Goal: Check status: Check status

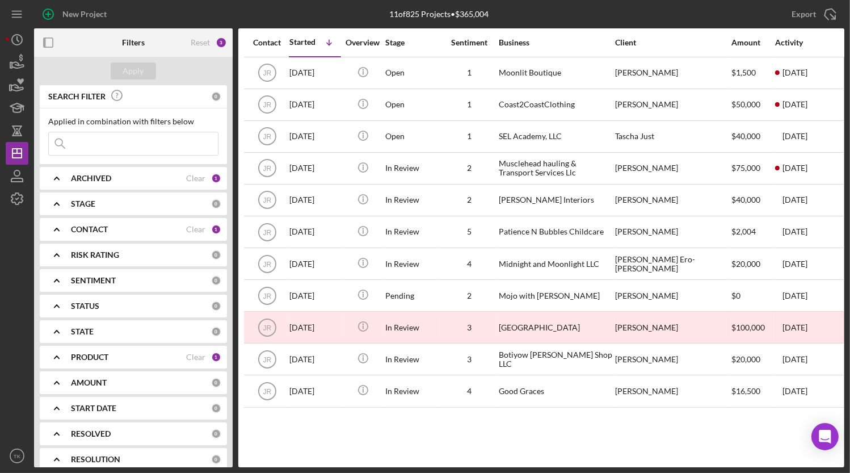
click at [121, 140] on input at bounding box center [133, 143] width 169 height 23
click at [163, 89] on div "SEARCH FILTER" at bounding box center [128, 97] width 166 height 26
click at [68, 227] on icon "Icon/Expander" at bounding box center [57, 229] width 28 height 28
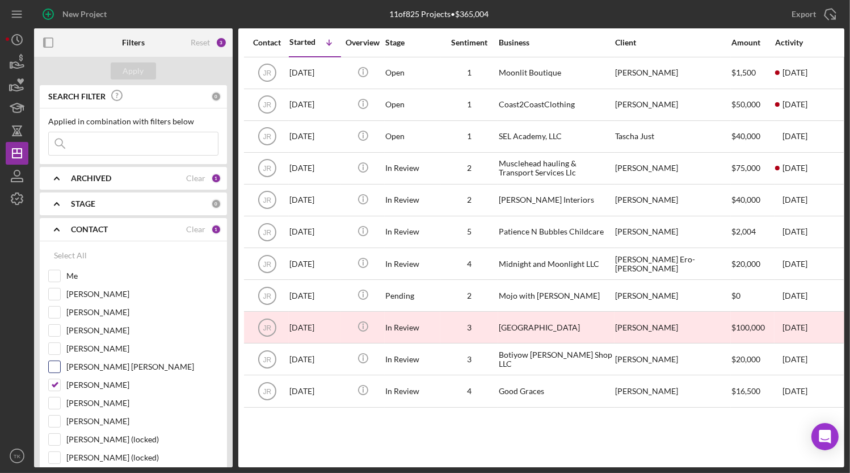
drag, startPoint x: 53, startPoint y: 380, endPoint x: 72, endPoint y: 368, distance: 22.2
click at [53, 380] on input "[PERSON_NAME]" at bounding box center [54, 384] width 11 height 11
checkbox input "false"
click at [126, 69] on div "Apply" at bounding box center [133, 70] width 21 height 17
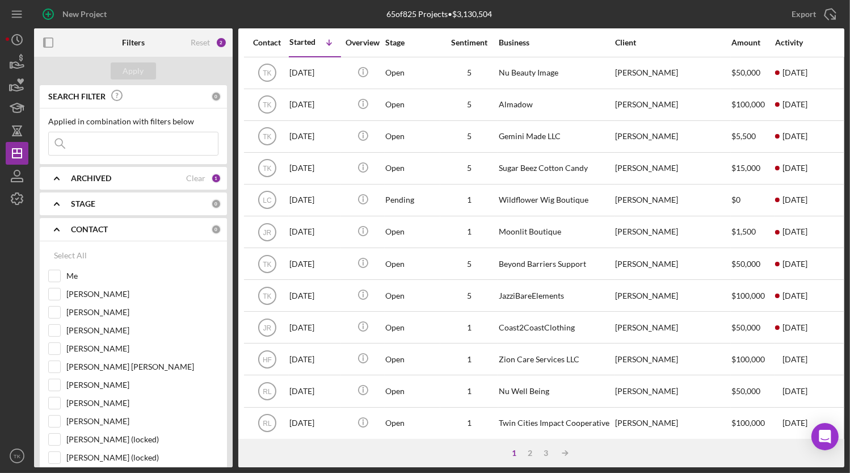
drag, startPoint x: 104, startPoint y: 145, endPoint x: 123, endPoint y: 146, distance: 19.3
click at [104, 145] on input at bounding box center [133, 143] width 169 height 23
type input "grand"
click at [143, 77] on button "Apply" at bounding box center [133, 70] width 45 height 17
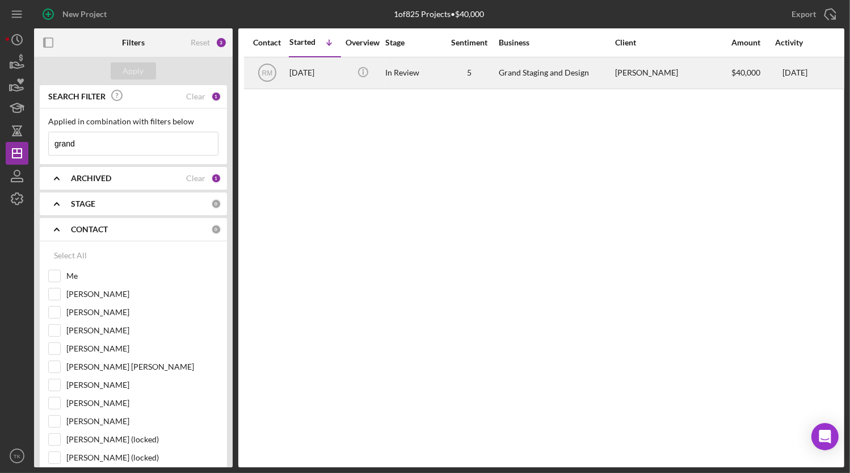
click at [391, 73] on div "In Review" at bounding box center [412, 73] width 54 height 30
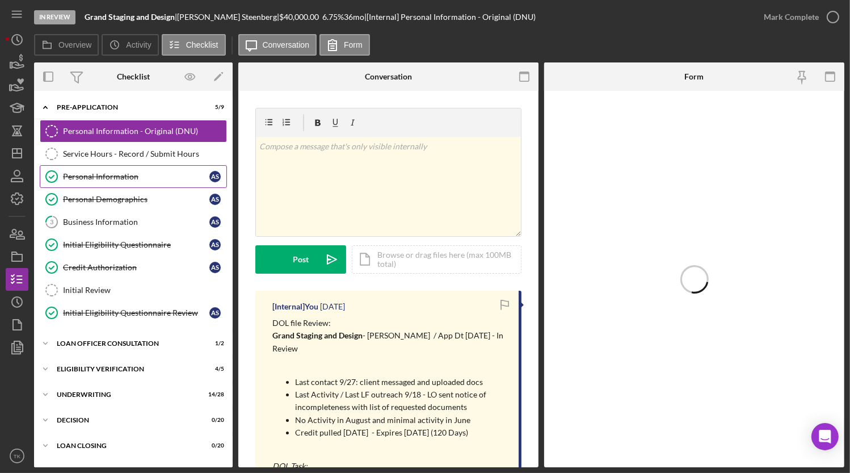
click at [128, 174] on div "Personal Information" at bounding box center [136, 176] width 146 height 9
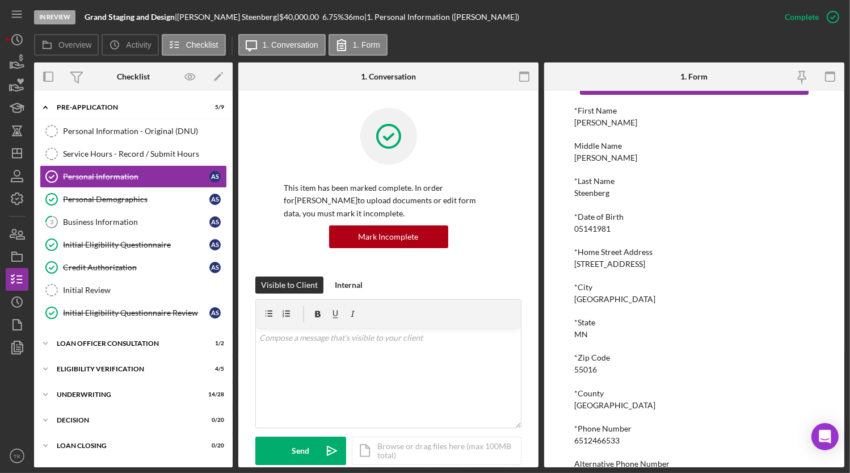
scroll to position [103, 0]
